Goal: Find specific page/section: Find specific page/section

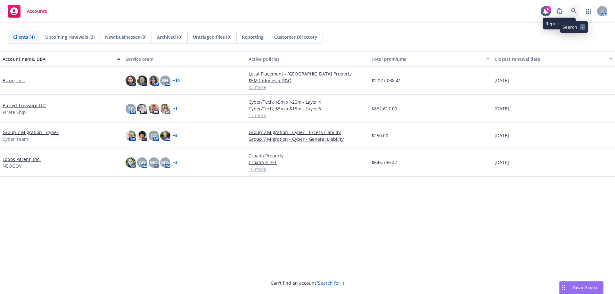
click at [570, 10] on link at bounding box center [574, 11] width 13 height 13
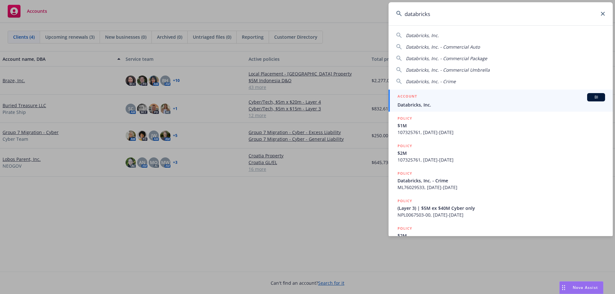
type input "databricks"
click at [424, 105] on span "Databricks, Inc." at bounding box center [502, 105] width 208 height 7
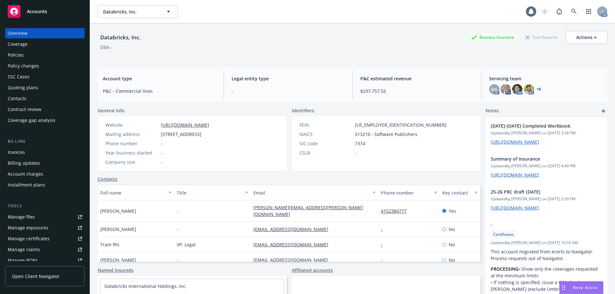
click at [42, 58] on div "Policies" at bounding box center [45, 55] width 74 height 10
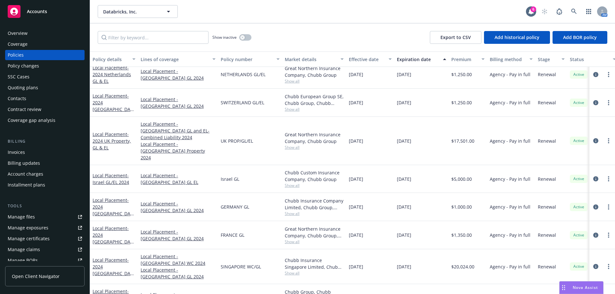
scroll to position [128, 0]
